Goal: Task Accomplishment & Management: Complete application form

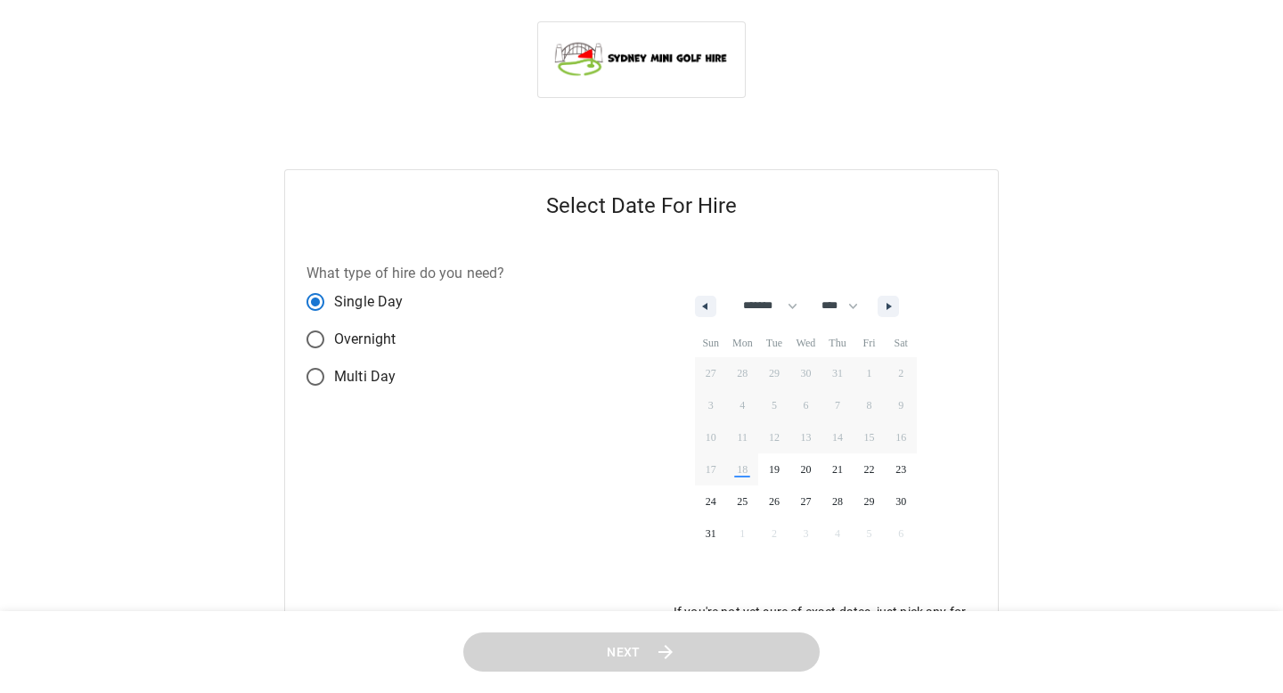
select select "*"
select select "****"
click at [898, 299] on button "button" at bounding box center [888, 306] width 21 height 21
select select "*"
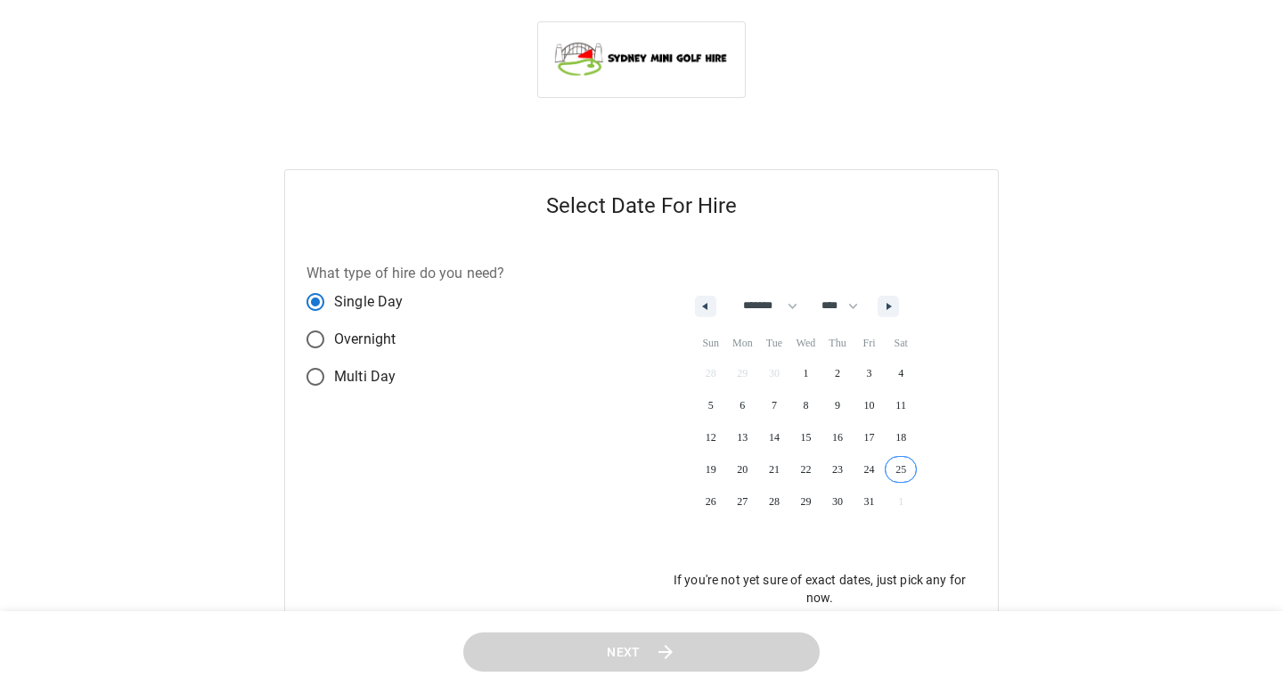
click at [910, 469] on span "25" at bounding box center [901, 469] width 32 height 23
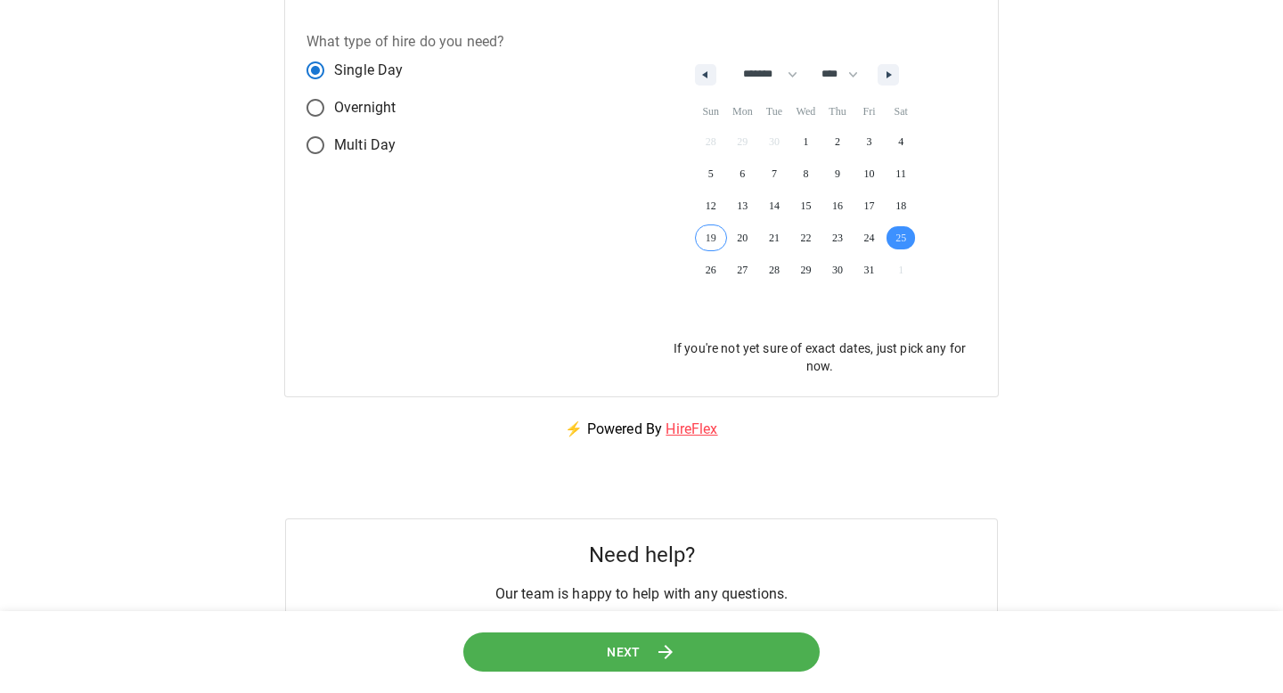
scroll to position [233, 0]
click at [658, 680] on header "Next" at bounding box center [641, 652] width 1283 height 83
click at [658, 648] on icon at bounding box center [667, 652] width 22 height 22
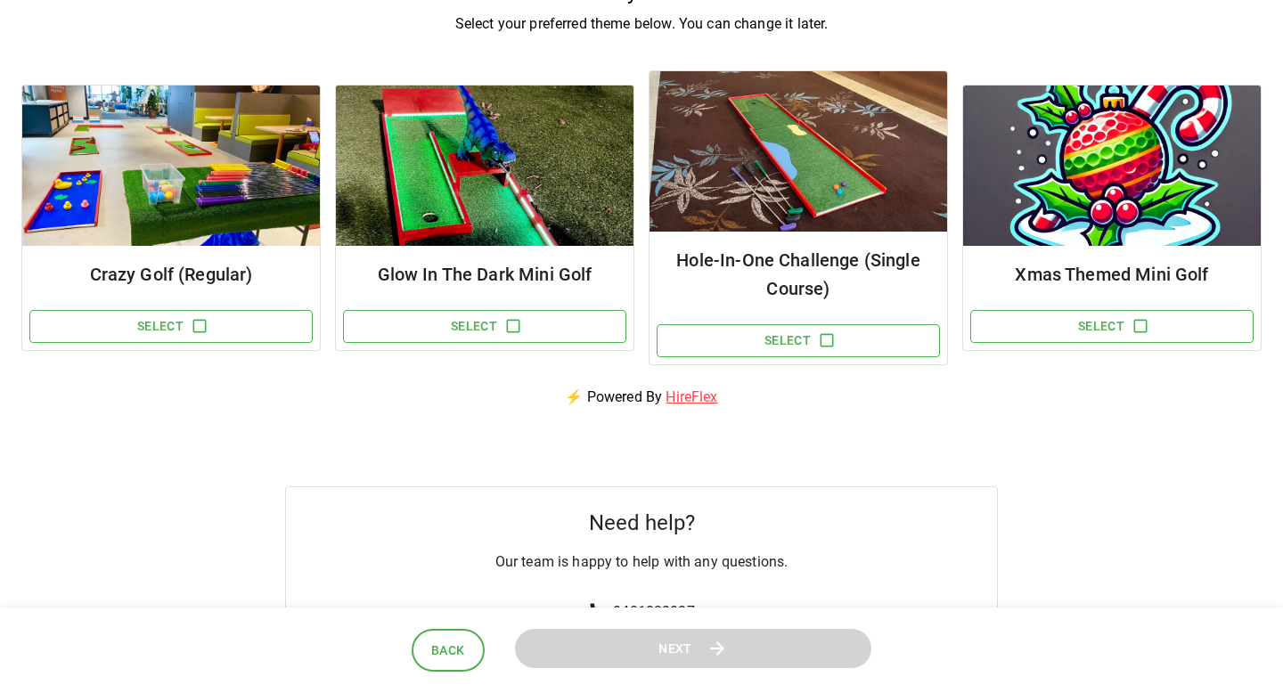
scroll to position [196, 0]
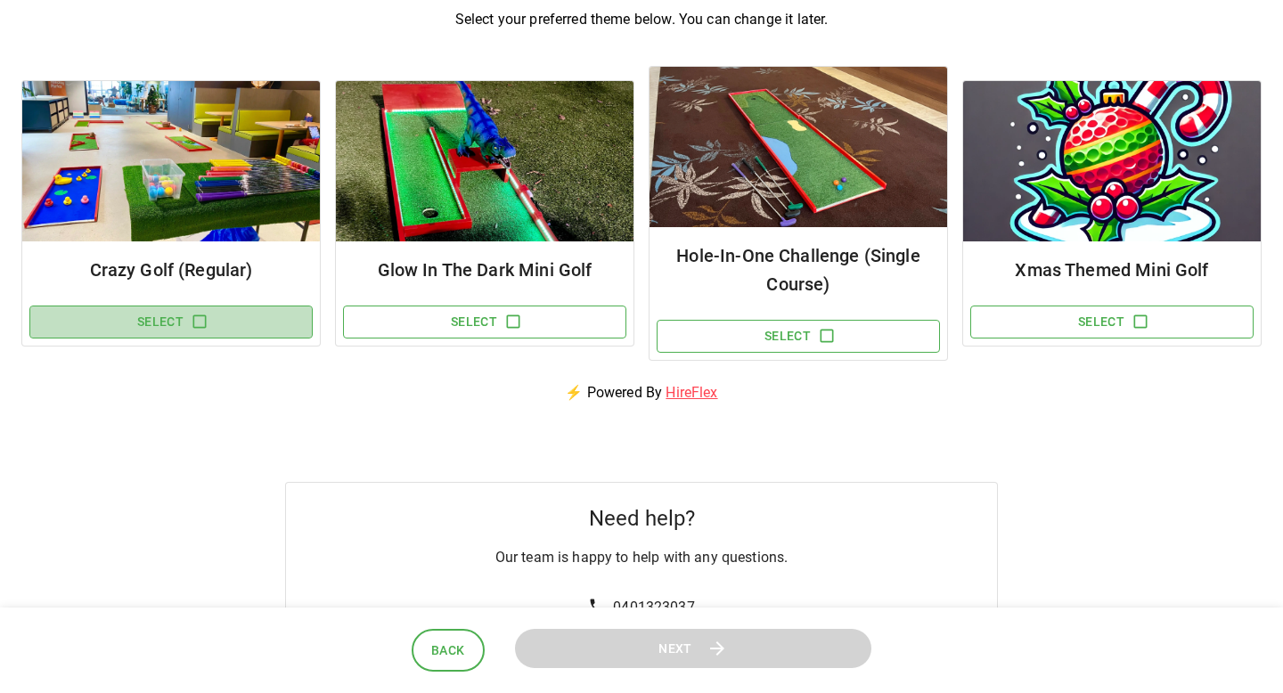
click at [189, 321] on button "Select" at bounding box center [170, 322] width 283 height 33
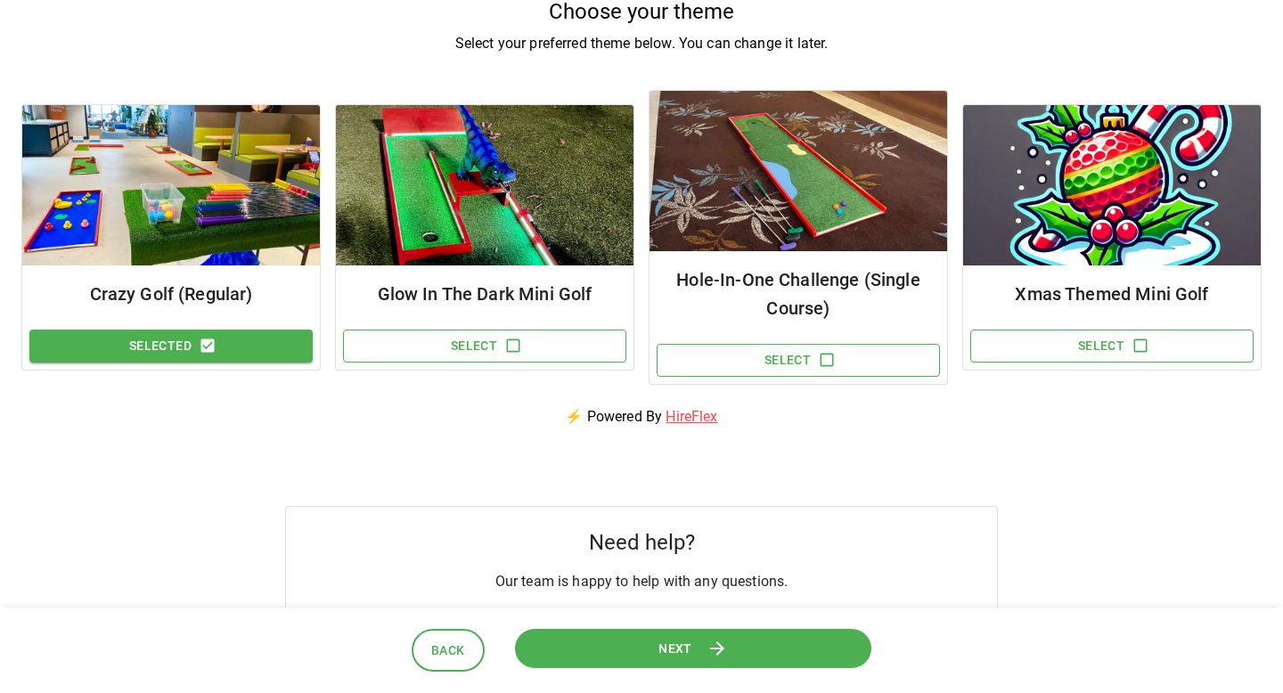
scroll to position [0, 0]
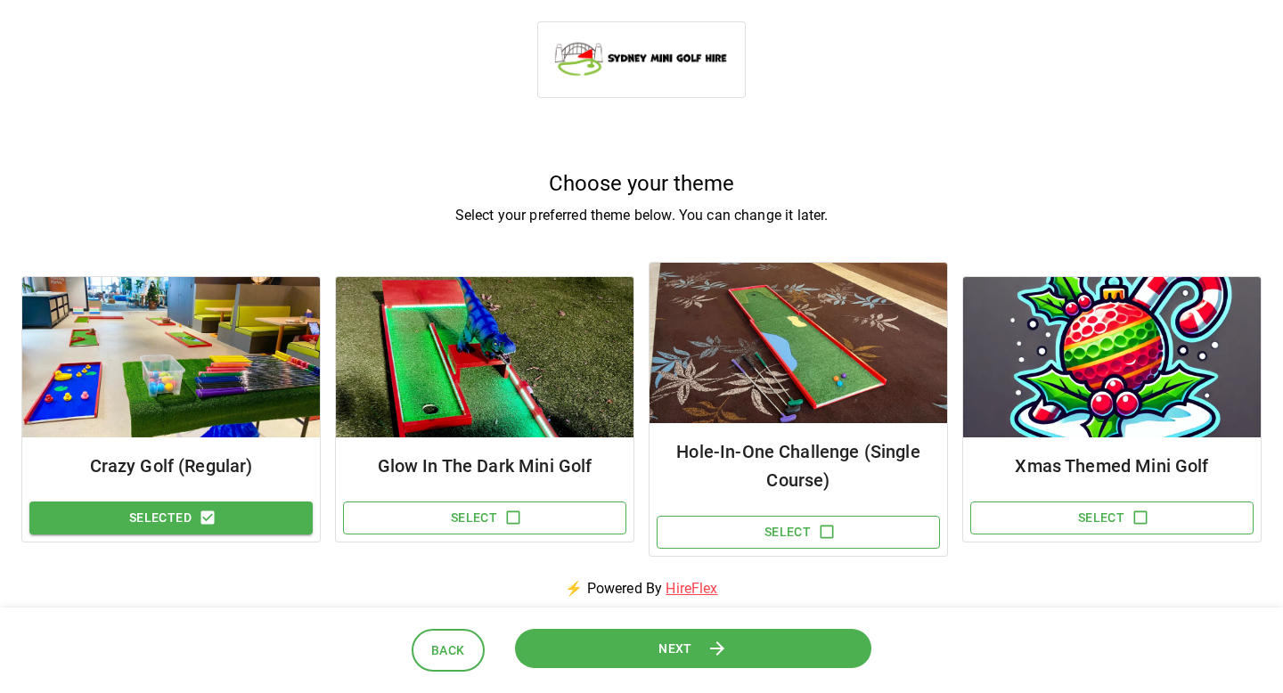
click at [676, 656] on span "Next" at bounding box center [674, 648] width 35 height 22
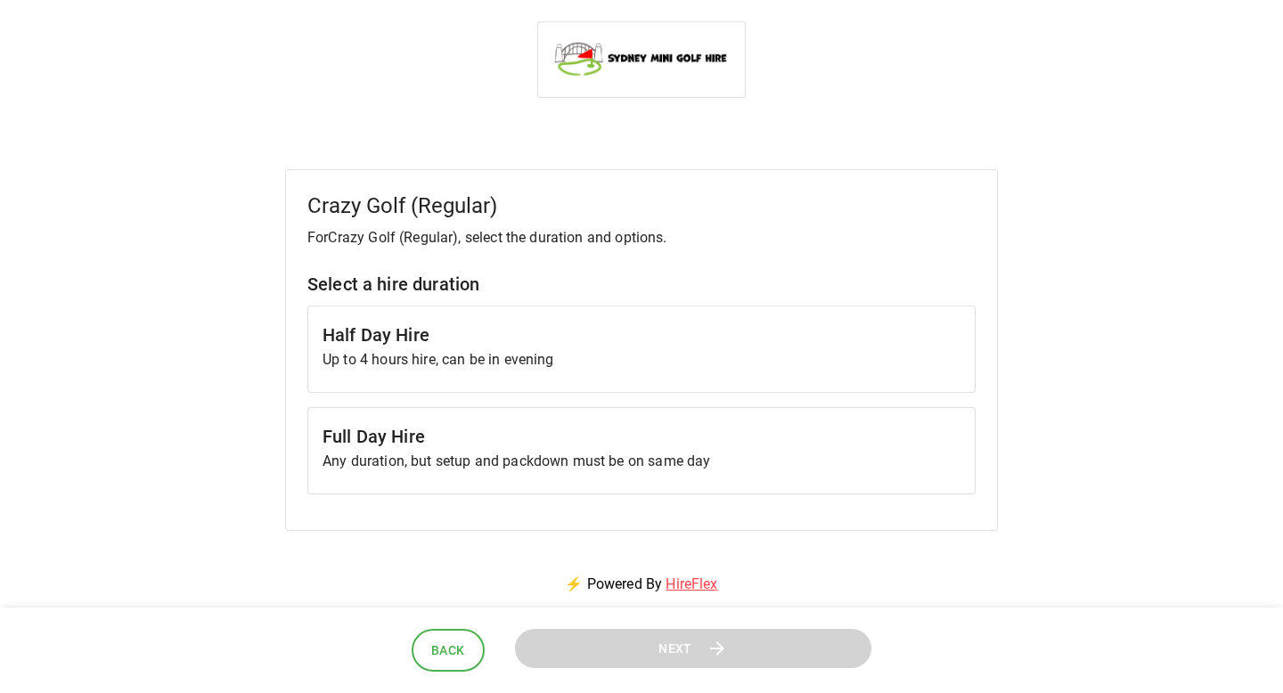
click at [641, 359] on p "Up to 4 hours hire, can be in evening" at bounding box center [641, 359] width 638 height 21
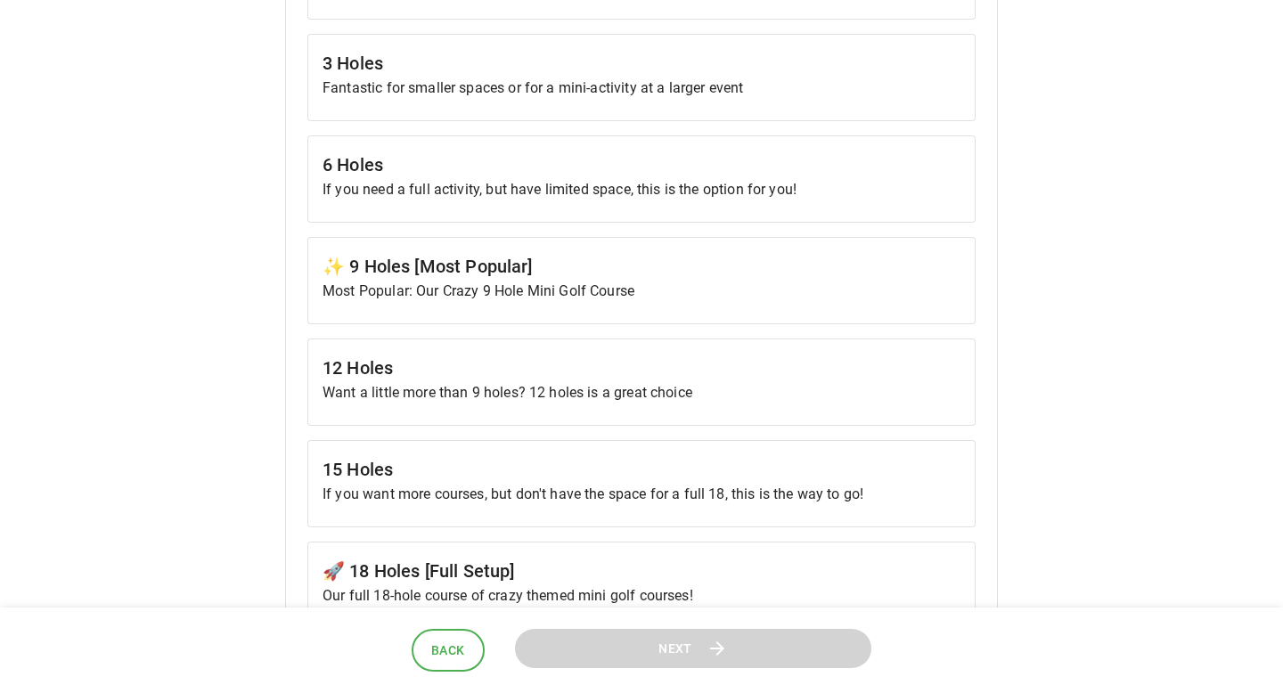
scroll to position [714, 0]
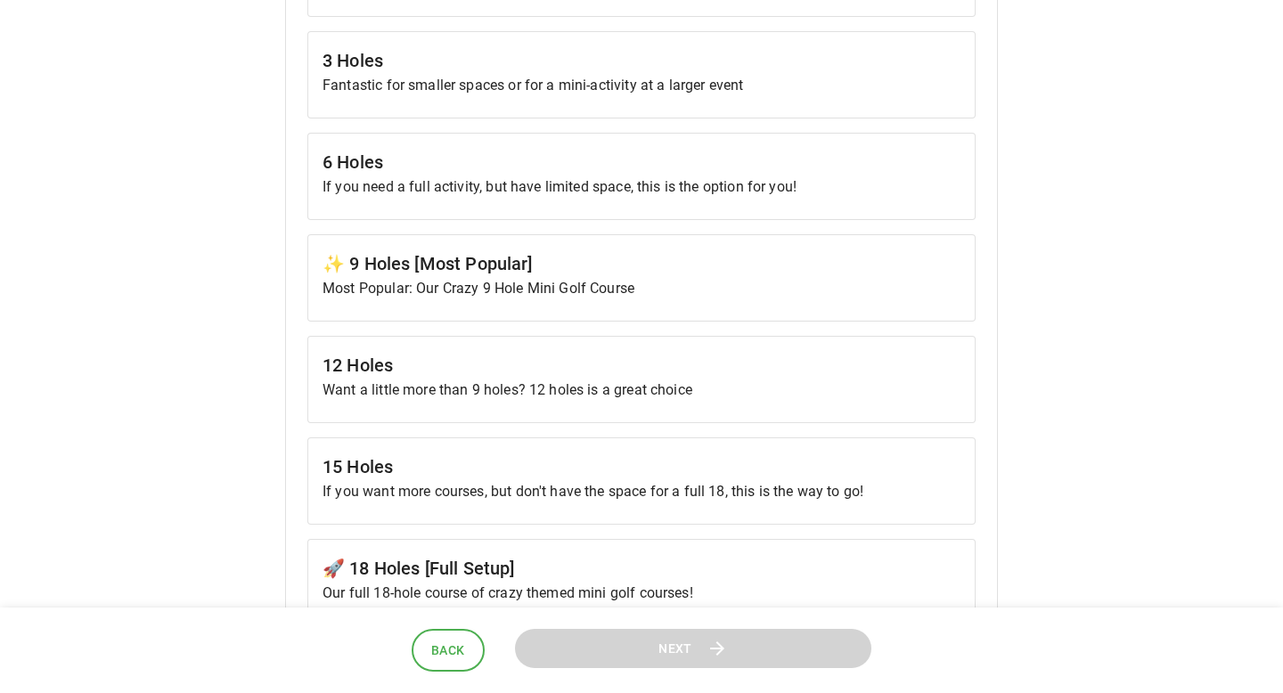
click at [772, 280] on p "Most Popular: Our Crazy 9 Hole Mini Golf Course" at bounding box center [641, 288] width 638 height 21
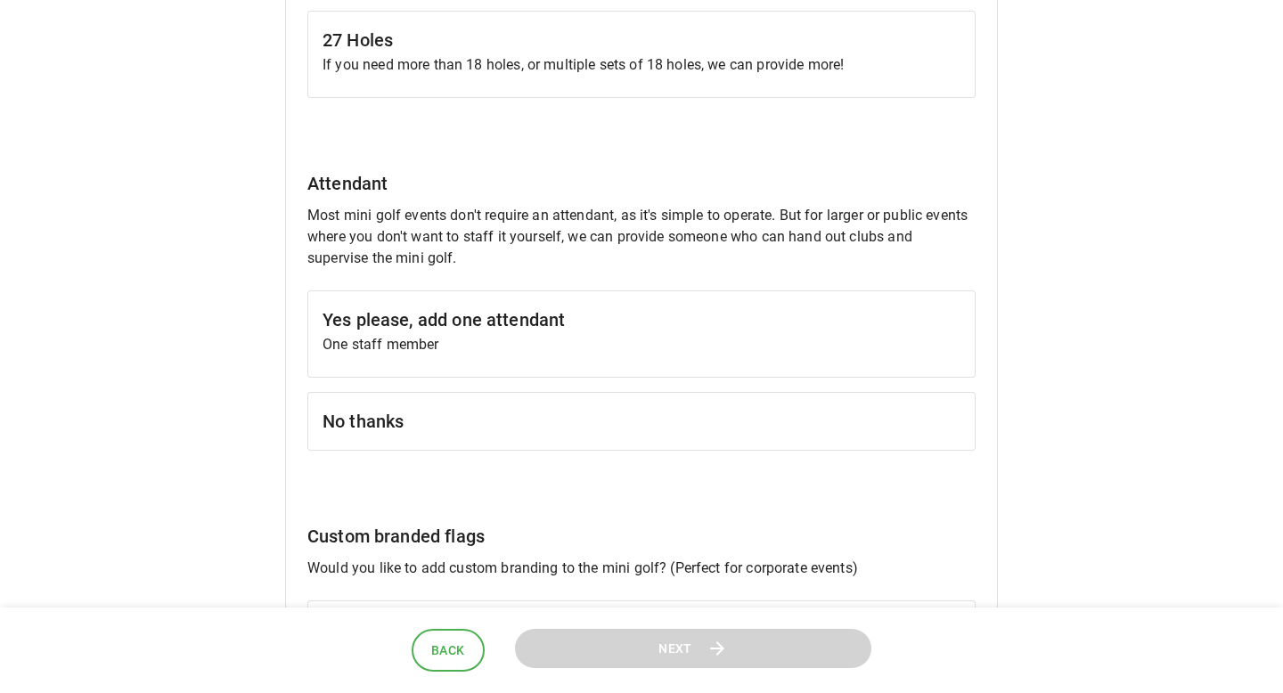
scroll to position [1349, 0]
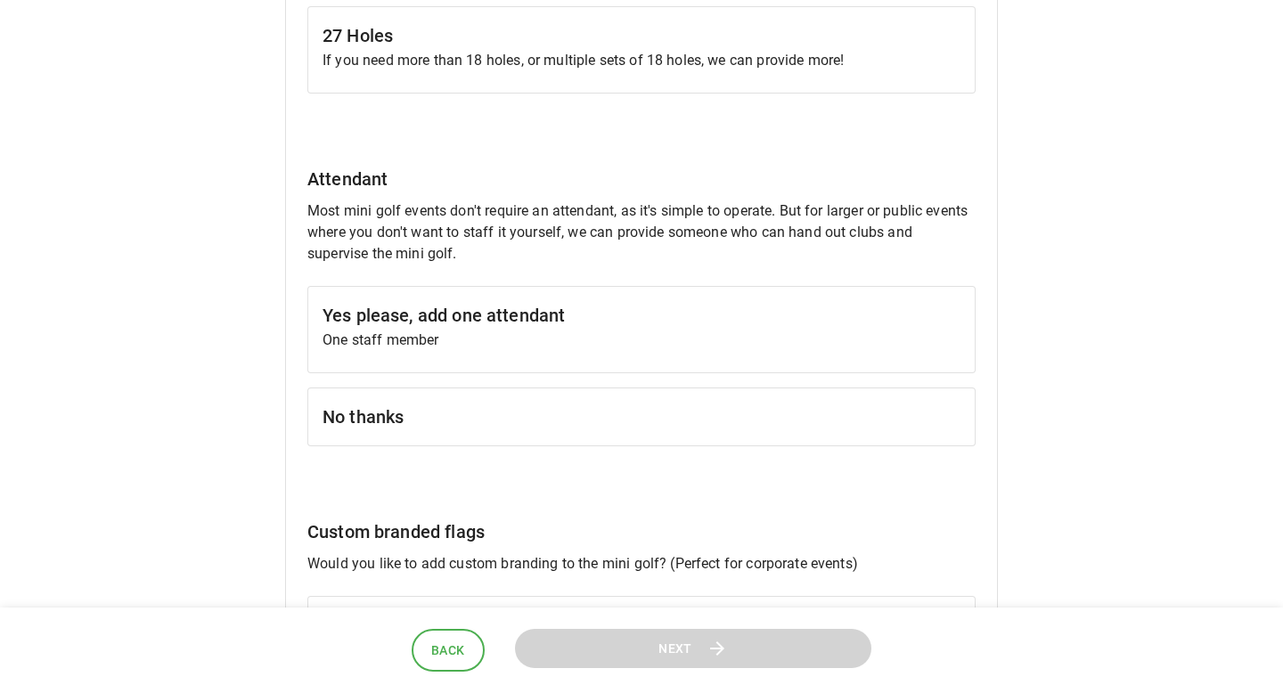
click at [681, 420] on h6 "No thanks" at bounding box center [641, 417] width 638 height 29
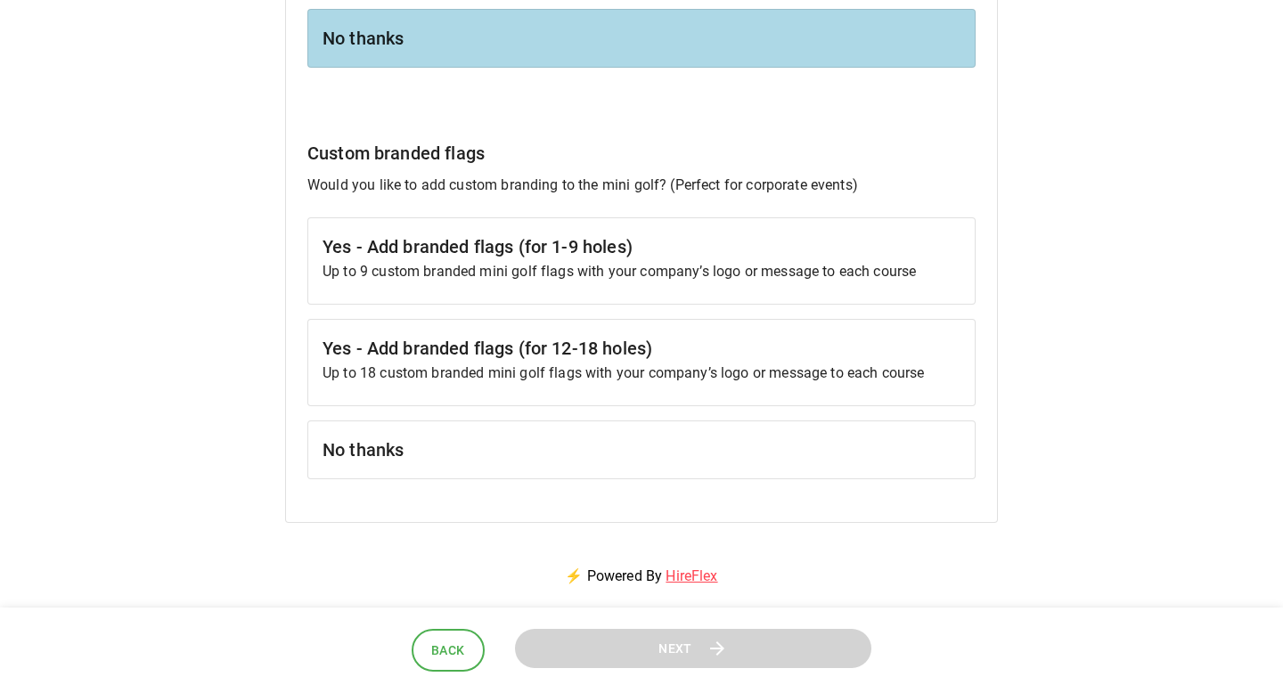
scroll to position [1729, 0]
click at [681, 420] on div "No thanks" at bounding box center [641, 448] width 668 height 59
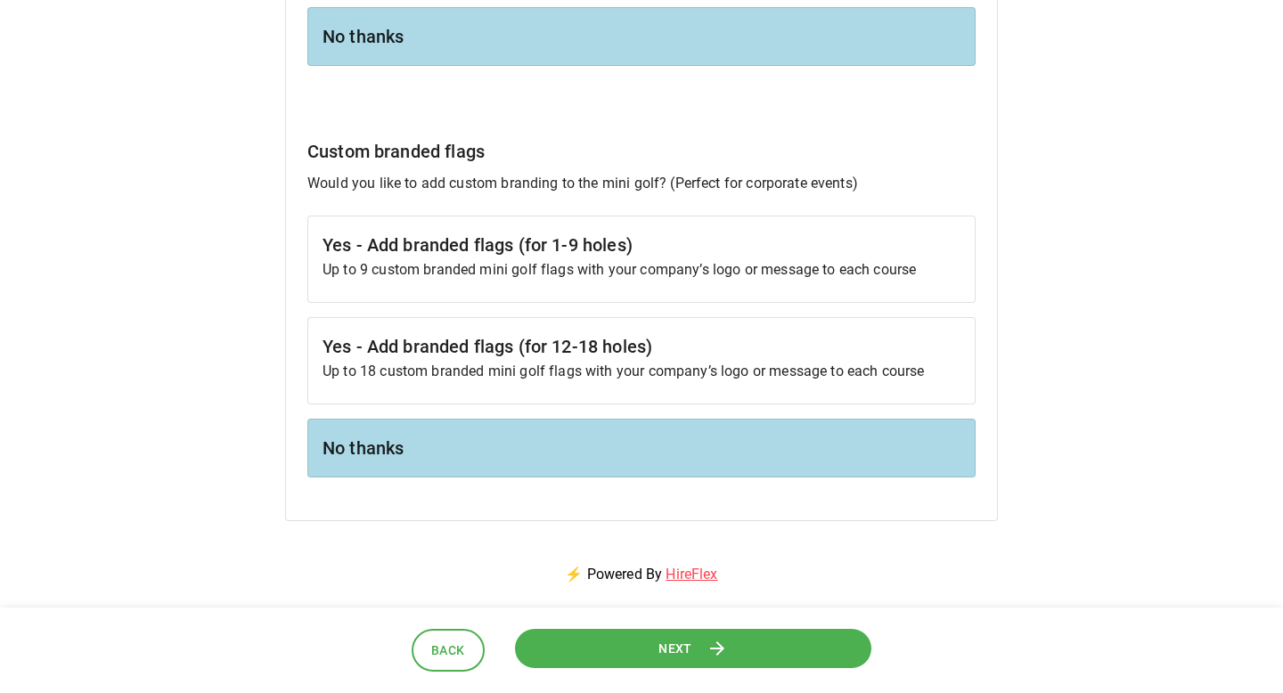
click at [727, 655] on icon at bounding box center [716, 648] width 21 height 21
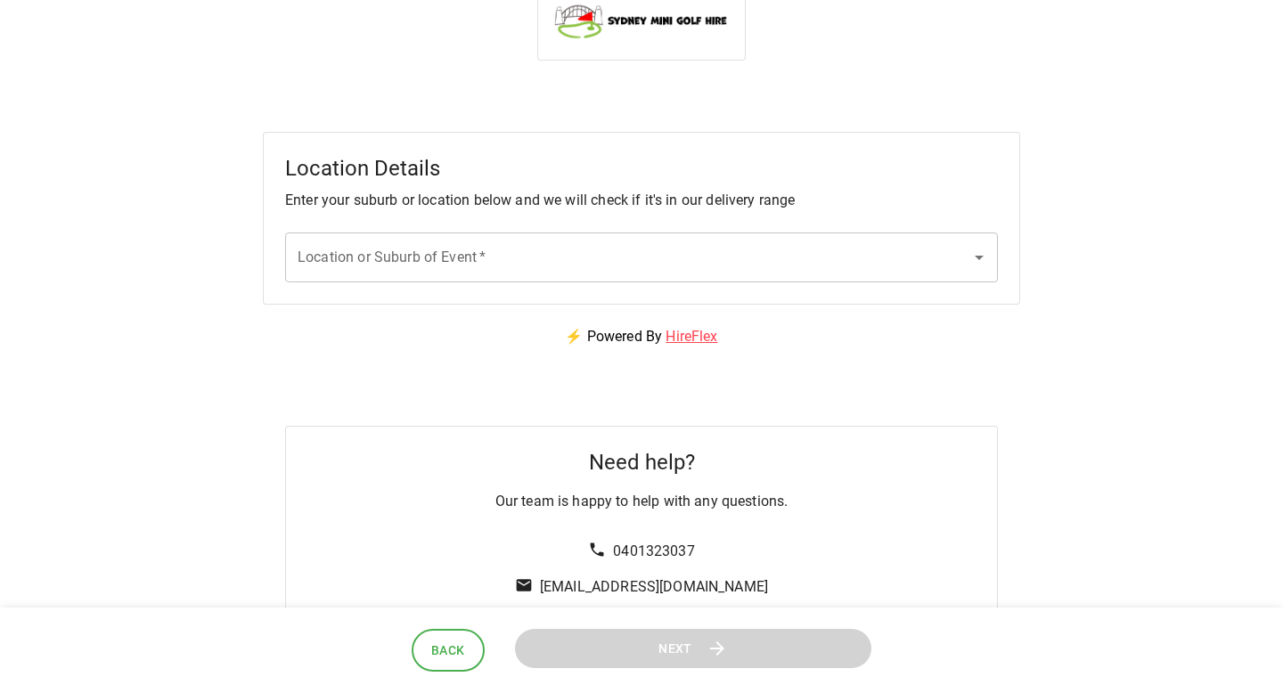
scroll to position [0, 0]
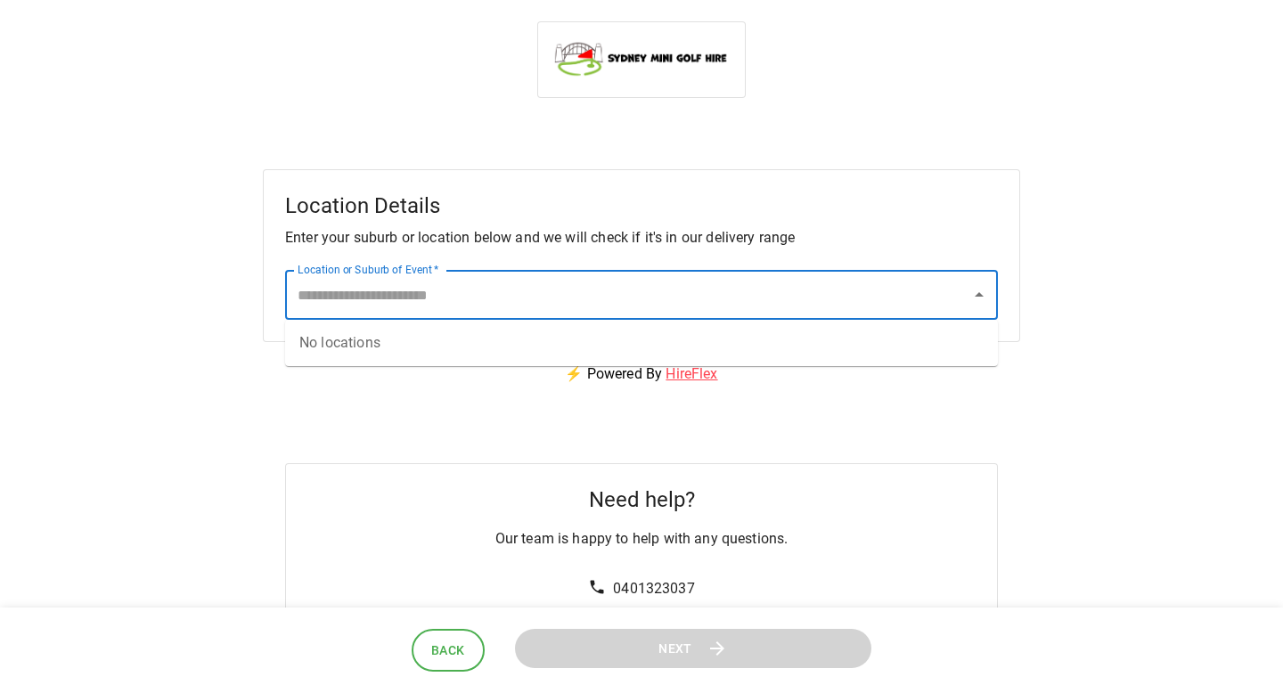
click at [714, 282] on input "Location or Suburb of Event   *" at bounding box center [628, 295] width 670 height 34
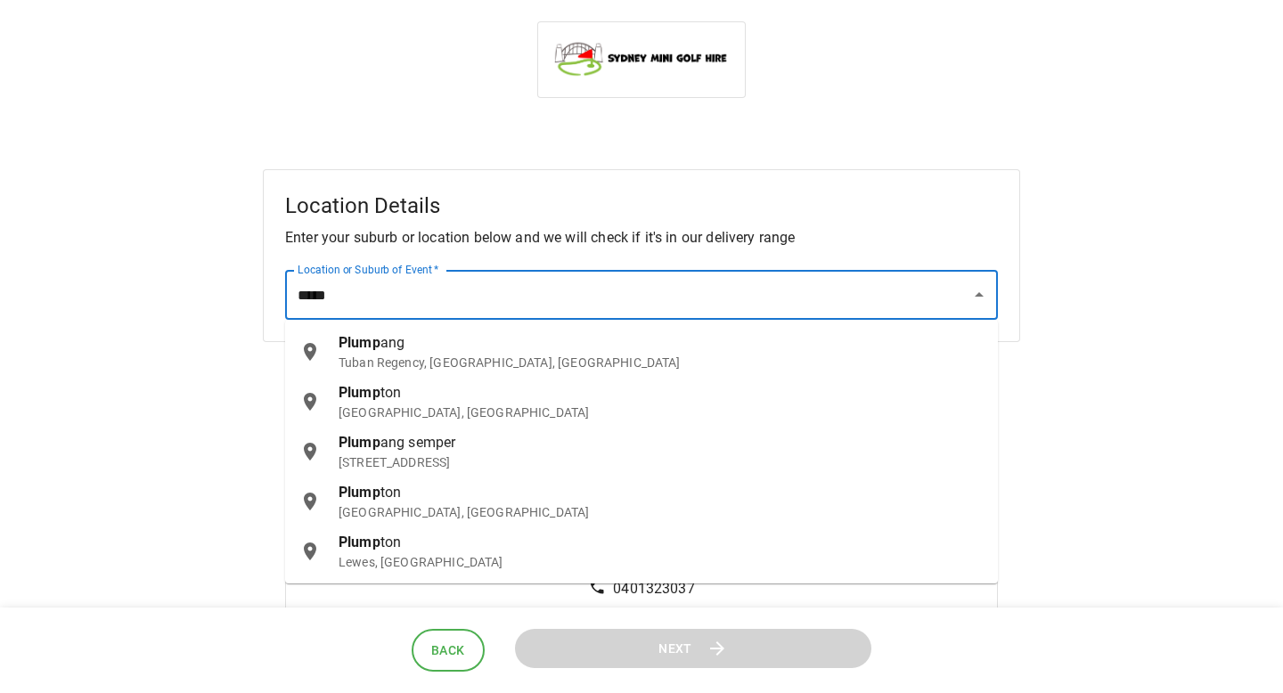
click at [433, 413] on p "[GEOGRAPHIC_DATA], [GEOGRAPHIC_DATA]" at bounding box center [661, 413] width 645 height 18
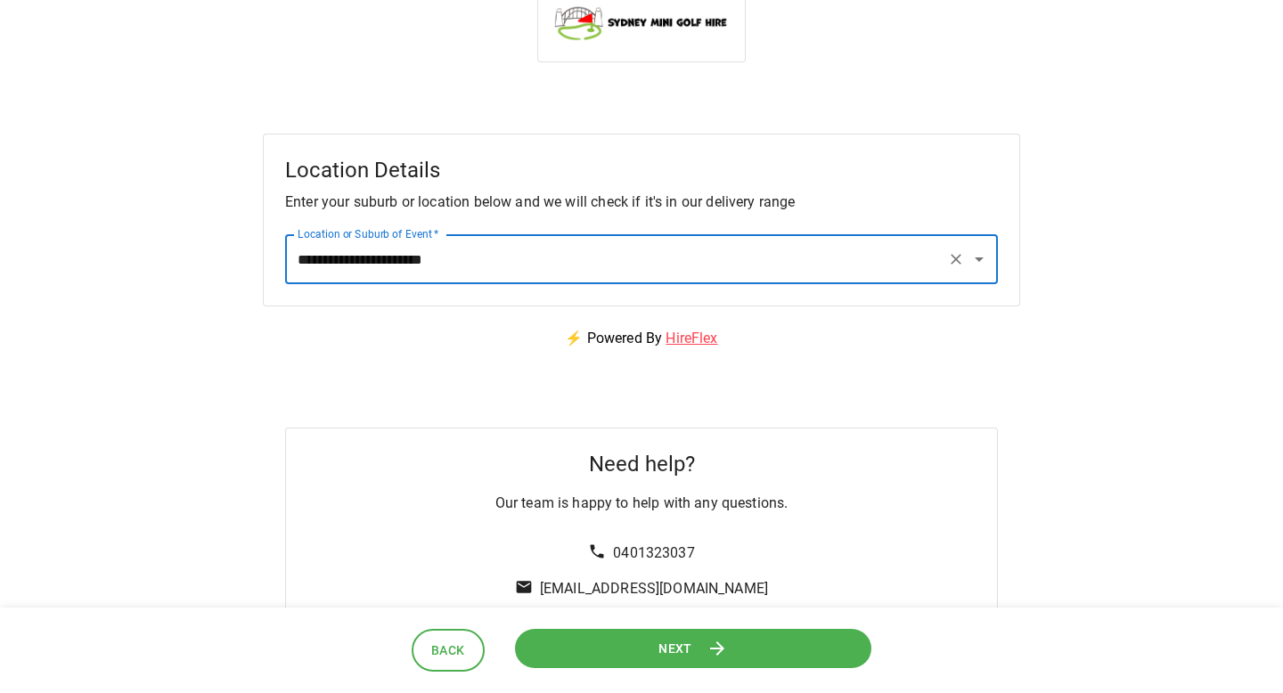
scroll to position [156, 0]
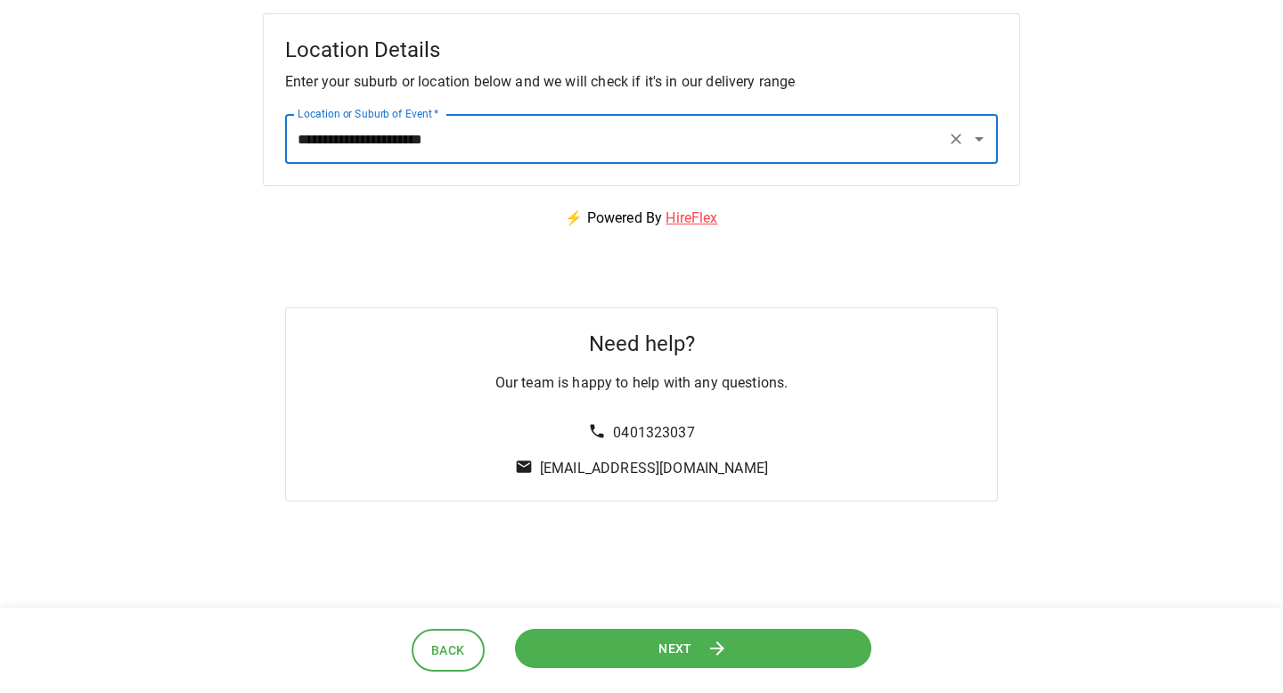
type input "**********"
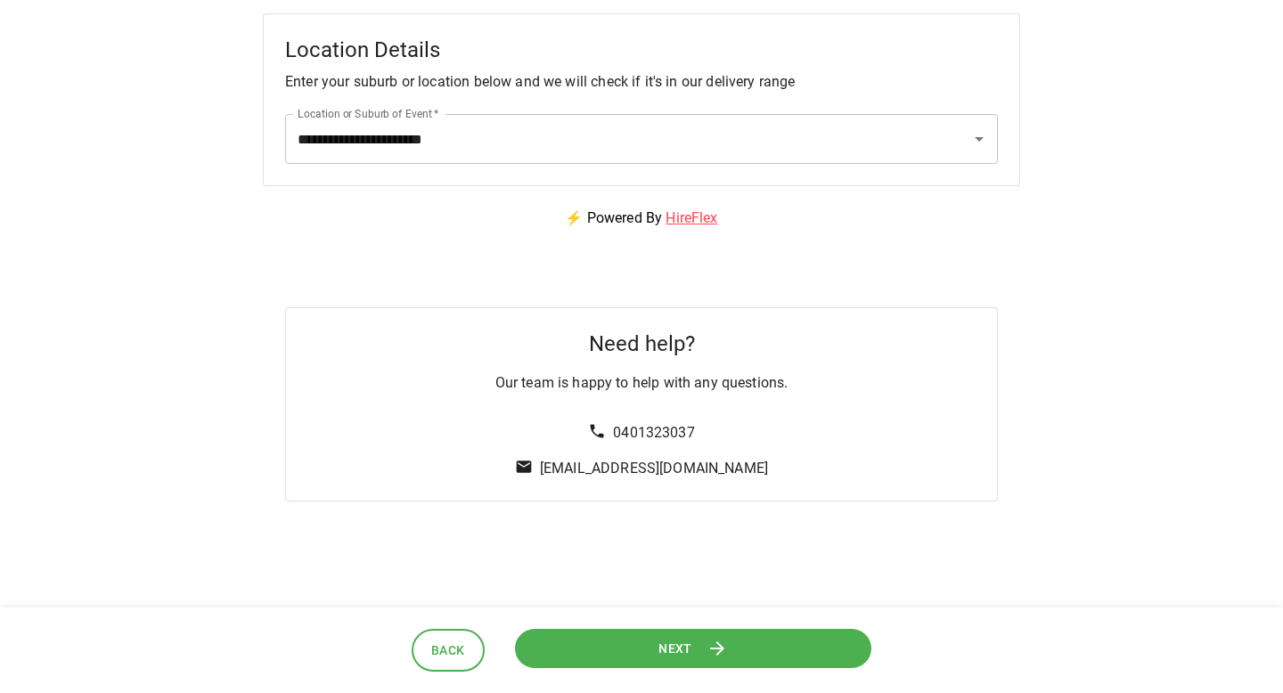
click at [643, 655] on button "Next" at bounding box center [693, 648] width 367 height 41
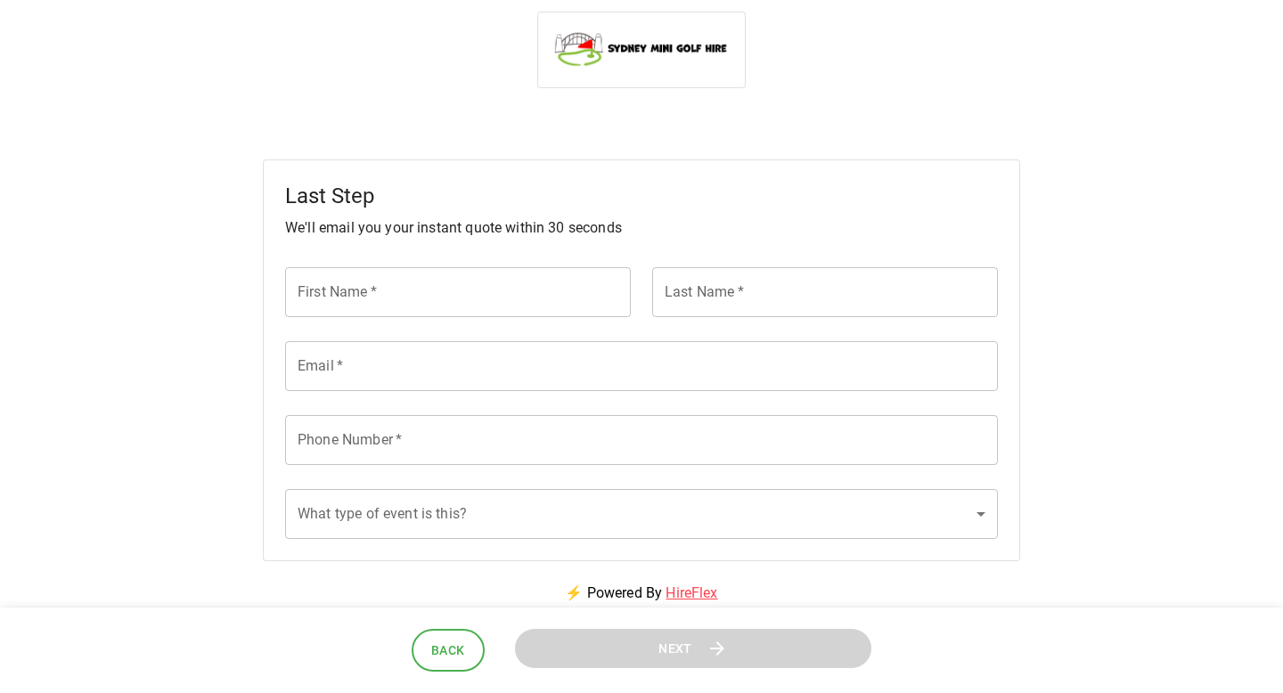
scroll to position [0, 0]
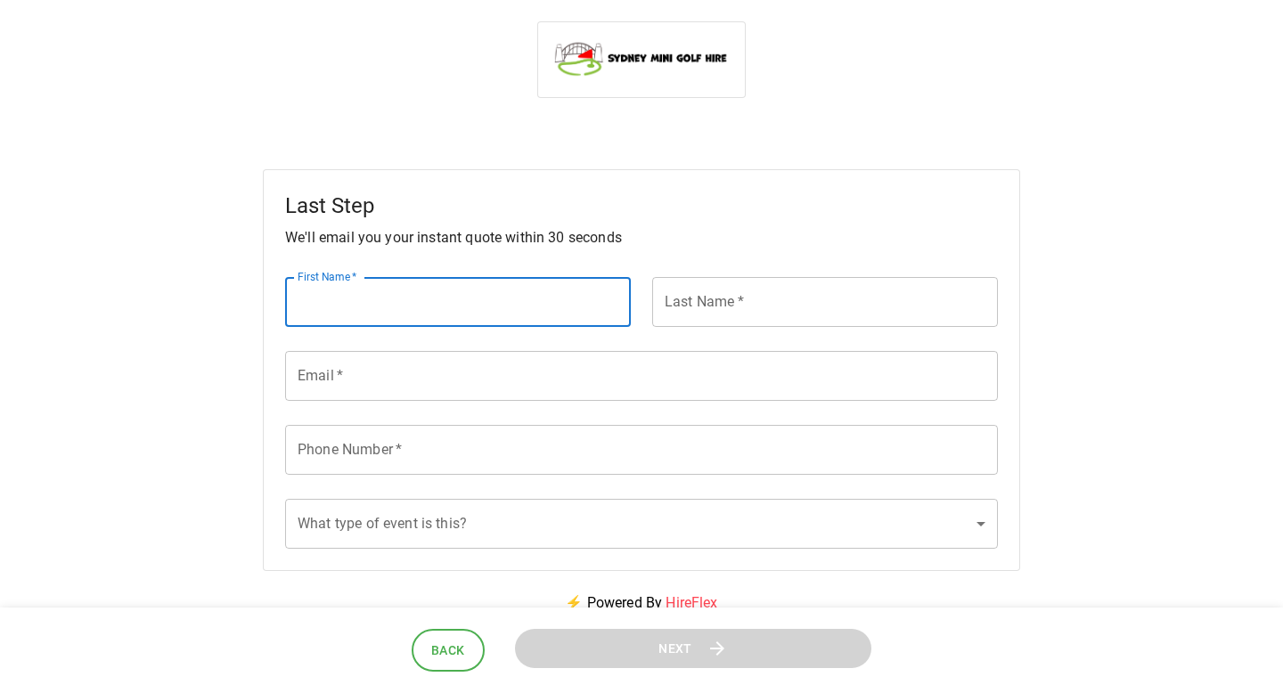
click at [439, 286] on input "First Name   *" at bounding box center [458, 302] width 346 height 50
type input "*******"
type input "***"
type input "**********"
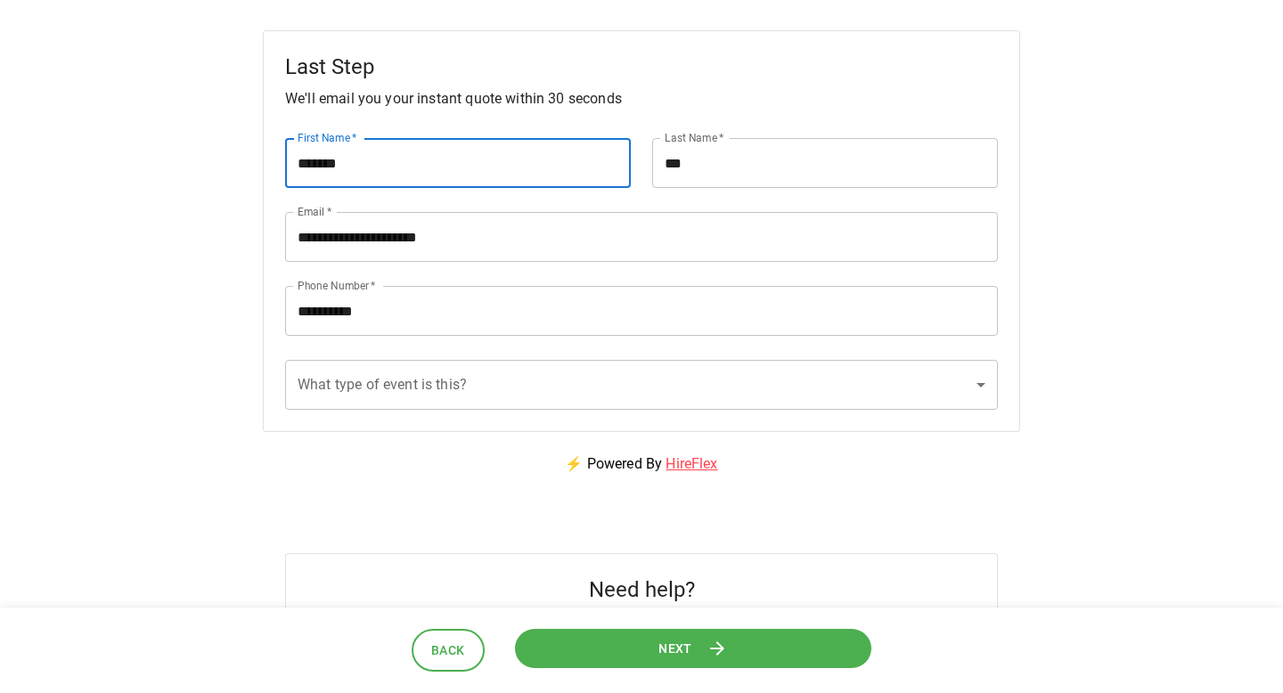
scroll to position [138, 0]
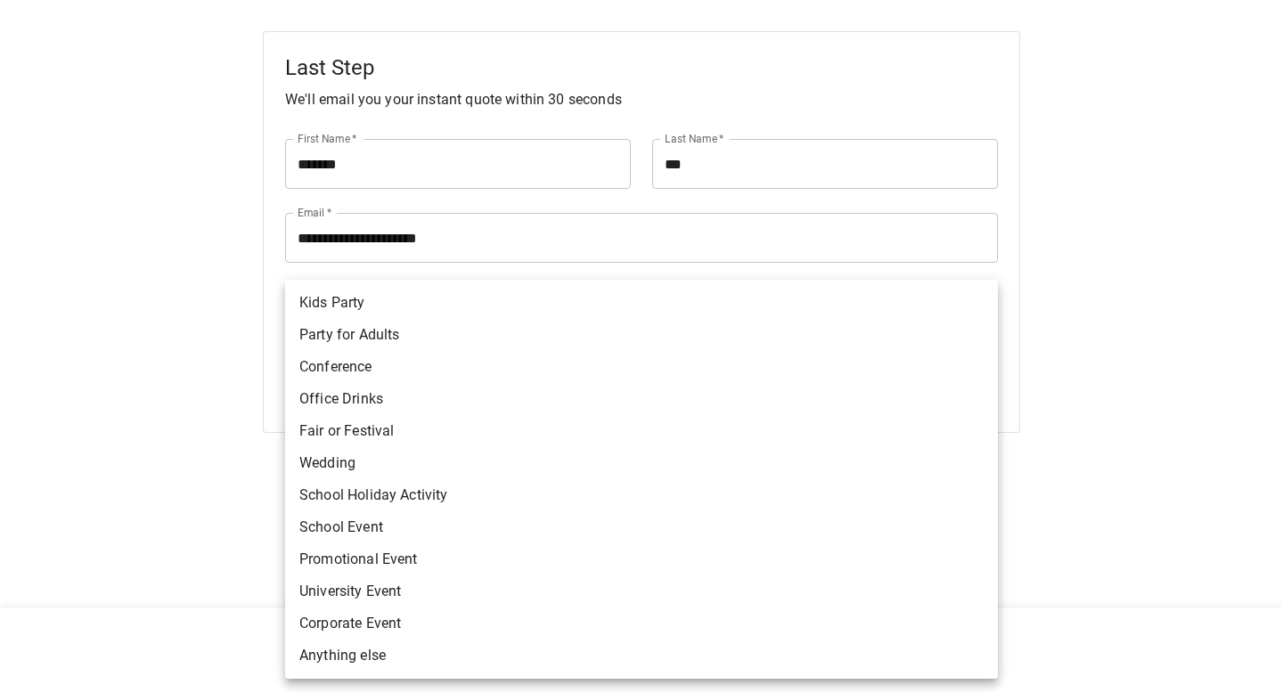
click at [429, 393] on body "**********" at bounding box center [641, 316] width 1283 height 908
click at [410, 337] on li "Party for Adults" at bounding box center [641, 335] width 713 height 32
type input "**********"
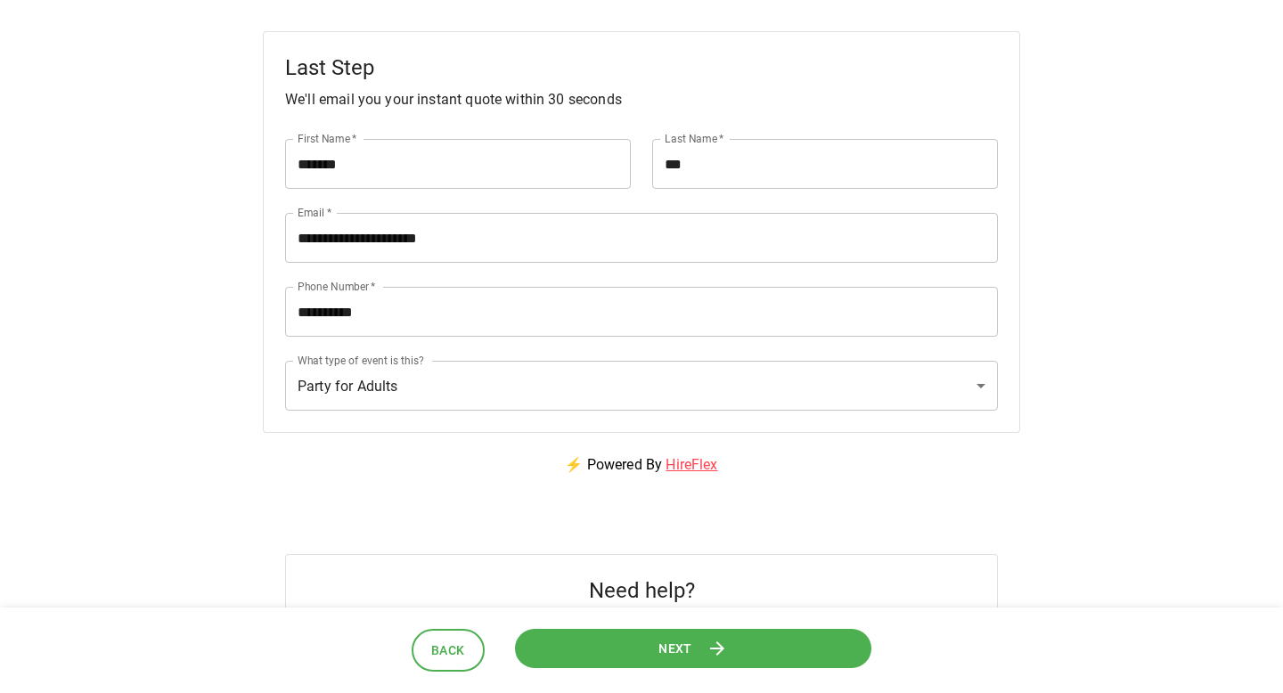
click at [596, 633] on button "Next" at bounding box center [693, 648] width 366 height 41
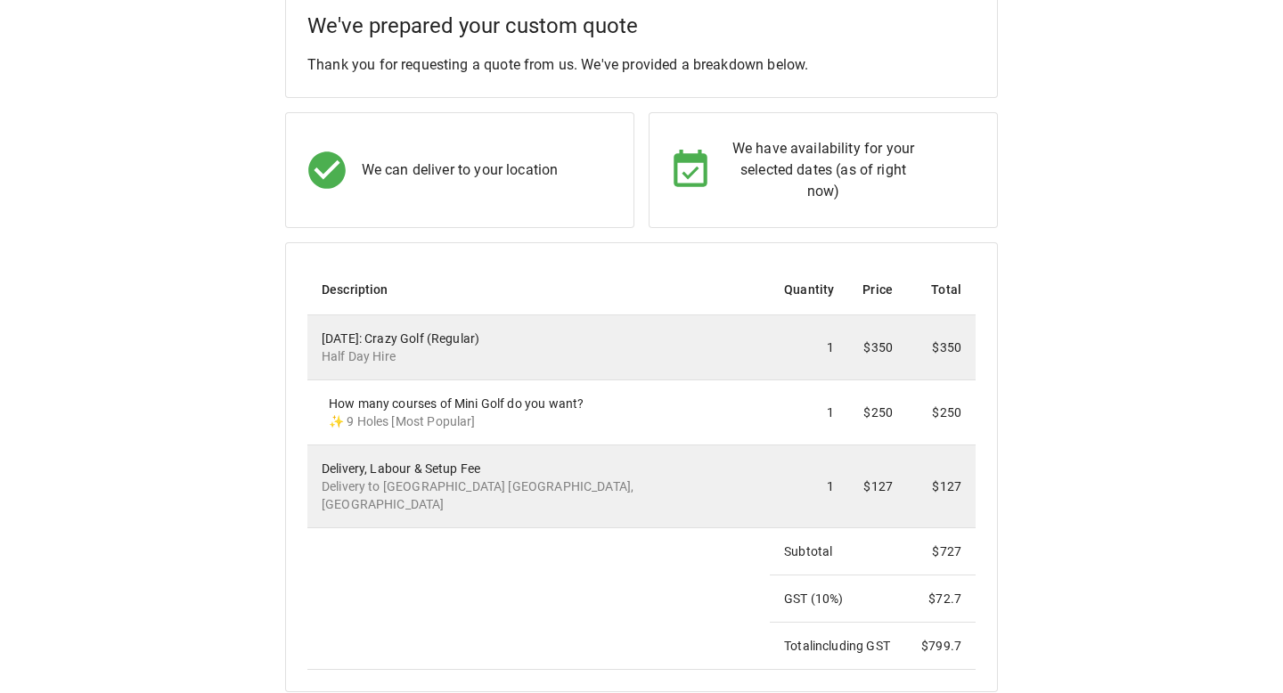
scroll to position [0, 0]
